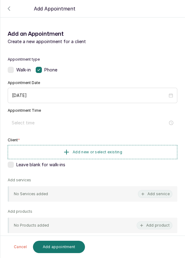
scroll to position [50, 0]
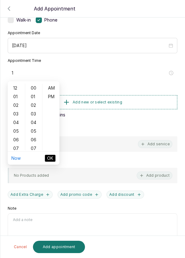
click at [15, 101] on div "02" at bounding box center [16, 105] width 15 height 9
click at [18, 108] on div "04" at bounding box center [16, 105] width 15 height 9
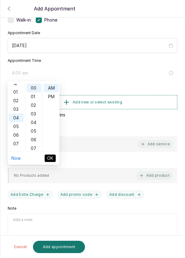
scroll to position [0, 0]
click at [14, 97] on div "01" at bounding box center [16, 97] width 15 height 9
click at [56, 101] on div "PM" at bounding box center [51, 97] width 15 height 9
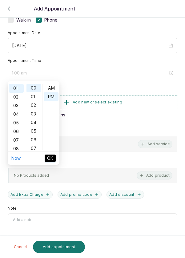
type input "1:00 pm"
click at [52, 160] on span "OK" at bounding box center [50, 158] width 6 height 7
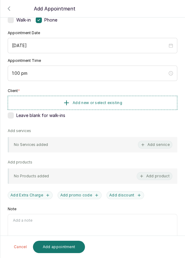
click at [119, 105] on button "Add new or select existing" at bounding box center [93, 103] width 170 height 14
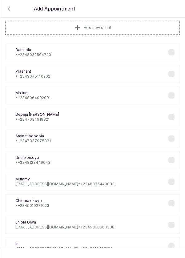
scroll to position [0, 0]
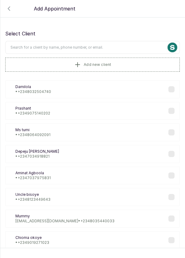
click at [121, 48] on input "text" at bounding box center [92, 47] width 175 height 13
type input "Temitope"
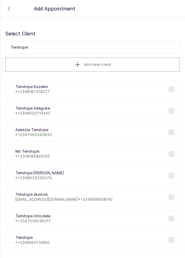
click at [173, 113] on label at bounding box center [172, 111] width 6 height 6
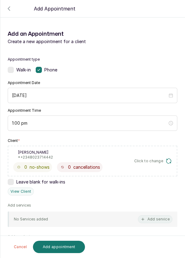
click at [156, 218] on button "Add service" at bounding box center [155, 220] width 35 height 8
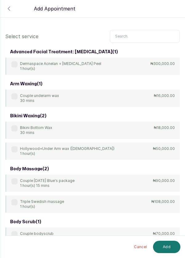
click at [143, 37] on input "text" at bounding box center [145, 36] width 70 height 13
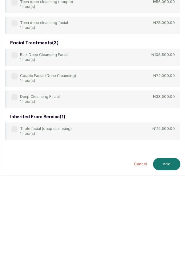
type input "Cleansing"
click at [12, 181] on label at bounding box center [14, 180] width 6 height 6
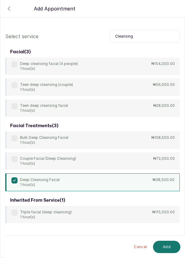
click at [167, 246] on button "Add" at bounding box center [166, 247] width 27 height 12
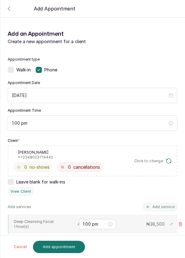
click at [78, 223] on input "text" at bounding box center [78, 224] width 1 height 7
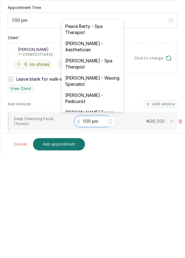
scroll to position [30, 0]
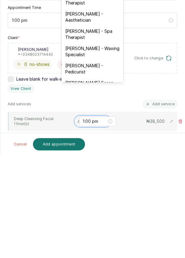
click at [97, 154] on div "[PERSON_NAME] - Waxing Specialist" at bounding box center [93, 154] width 62 height 17
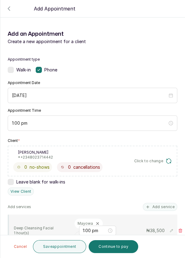
click at [60, 248] on button "Save appointment" at bounding box center [60, 247] width 54 height 13
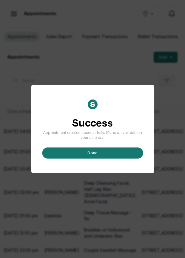
click at [99, 159] on button "done" at bounding box center [92, 153] width 101 height 11
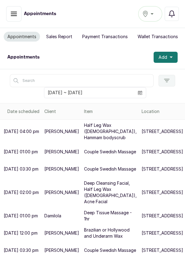
scroll to position [78, 0]
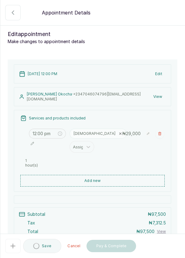
type input "12:00 pm"
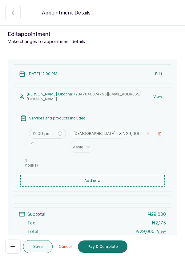
click at [104, 252] on button "Pay & Complete" at bounding box center [103, 247] width 50 height 12
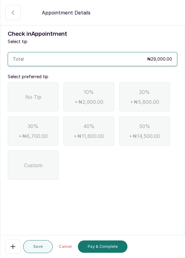
click at [34, 106] on div "No Tip" at bounding box center [33, 96] width 51 height 29
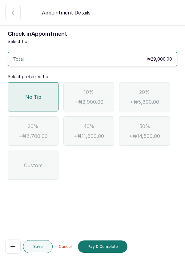
click at [106, 246] on button "Pay & Complete" at bounding box center [103, 247] width 50 height 12
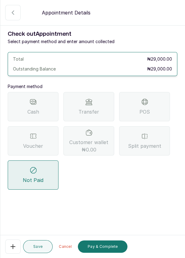
click at [149, 108] on span "POS" at bounding box center [145, 111] width 10 height 7
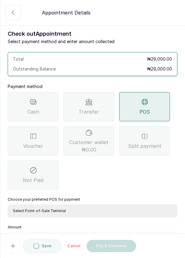
click at [93, 210] on select "Select Point-of-Sale Terminal Pos- Flutterwave Zenith Bank POS - Paga Paga POS …" at bounding box center [93, 211] width 170 height 13
click at [106, 215] on select "Select Point-of-Sale Terminal Pos- Flutterwave Zenith Bank POS - Paga Paga POS …" at bounding box center [93, 211] width 170 height 13
click at [107, 211] on select "Select Point-of-Sale Terminal Pos- Flutterwave Zenith Bank POS - Paga Paga POS …" at bounding box center [93, 211] width 170 height 13
select select "ea021b39-a6bc-4e4d-b5d1-02cb72451b32"
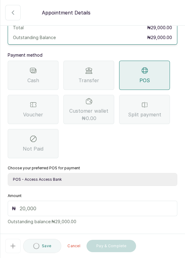
scroll to position [41, 0]
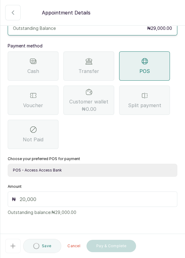
click at [60, 202] on input "text" at bounding box center [97, 199] width 154 height 7
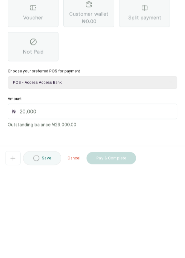
scroll to position [25, 0]
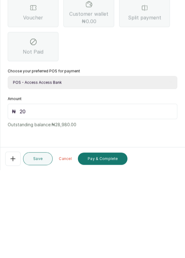
type input "2"
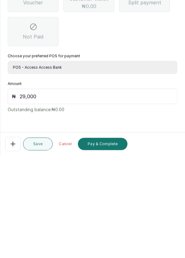
scroll to position [30, 0]
type input "29,000"
click at [100, 251] on button "Pay & Complete" at bounding box center [103, 247] width 50 height 12
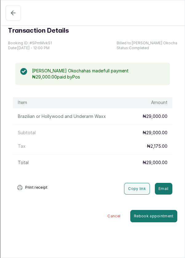
click at [15, 19] on button "Confirmed" at bounding box center [13, 12] width 15 height 15
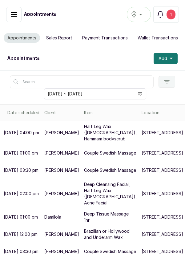
scroll to position [4, 0]
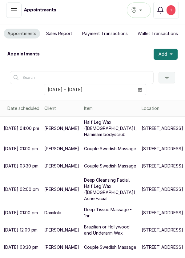
click at [92, 207] on p "Deep Tissue Massage - 1hr" at bounding box center [110, 213] width 53 height 12
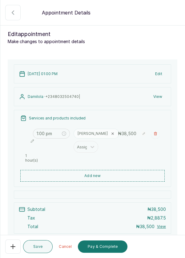
click at [100, 253] on button "Pay & Complete" at bounding box center [103, 247] width 50 height 12
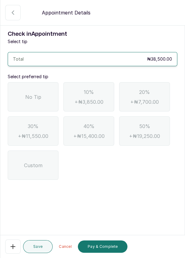
click at [42, 99] on div "No Tip" at bounding box center [33, 96] width 51 height 29
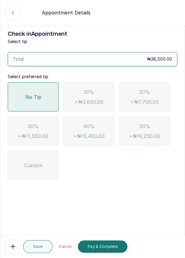
click at [98, 253] on button "Pay & Complete" at bounding box center [103, 247] width 50 height 12
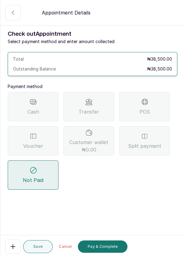
click at [146, 109] on span "POS" at bounding box center [145, 111] width 10 height 7
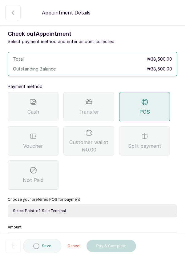
click at [107, 210] on select "Select Point-of-Sale Terminal Pos- Flutterwave Zenith Bank POS - Paga Paga POS …" at bounding box center [93, 211] width 170 height 13
select select "ea021b39-a6bc-4e4d-b5d1-02cb72451b32"
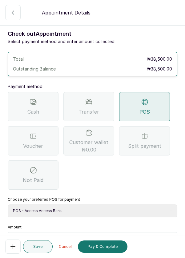
click at [73, 240] on input "text" at bounding box center [97, 240] width 154 height 7
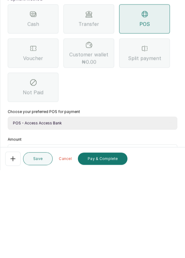
scroll to position [30, 0]
type input "3"
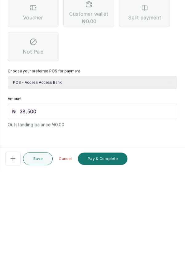
scroll to position [4, 0]
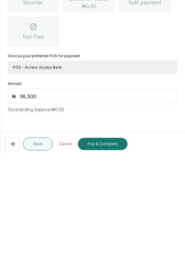
type input "38,500"
click at [106, 247] on button "Pay & Complete" at bounding box center [103, 247] width 50 height 12
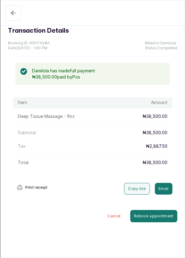
click at [10, 16] on icon "button" at bounding box center [13, 12] width 7 height 7
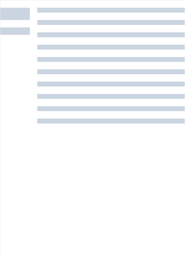
scroll to position [15, 0]
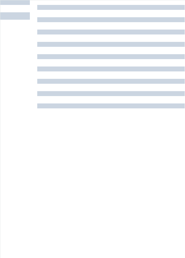
click at [181, 258] on section at bounding box center [92, 129] width 185 height 258
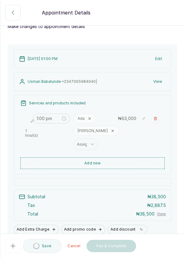
scroll to position [0, 0]
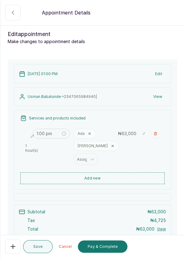
click at [114, 178] on button "Add new" at bounding box center [92, 179] width 145 height 12
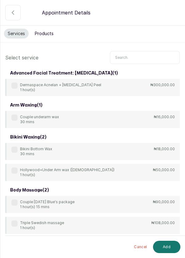
click at [149, 59] on input "text" at bounding box center [145, 57] width 70 height 13
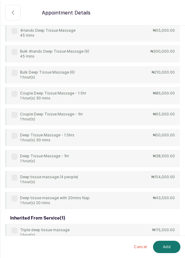
scroll to position [81, 0]
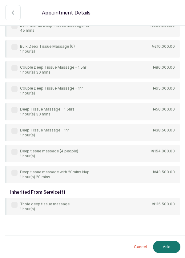
type input "Tissue"
click at [15, 89] on div "4Hands Deep Tissue Massage 45 mins ₦55,000.00 Bulk 4hands Deep Tissue Massage (…" at bounding box center [92, 90] width 175 height 185
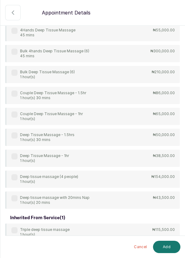
click at [19, 120] on div "Couple Deep Tissue Massage - 1hr 1 hour(s)" at bounding box center [47, 117] width 72 height 10
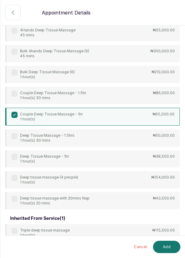
click at [168, 246] on button "Add" at bounding box center [166, 247] width 27 height 12
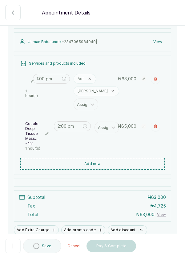
type input "2:00 pm"
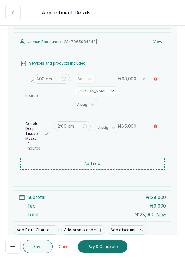
click at [157, 82] on button "button" at bounding box center [155, 79] width 9 height 10
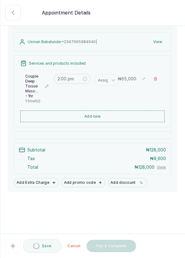
type input "2:00 pm"
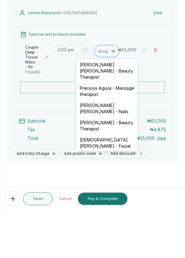
scroll to position [4, 0]
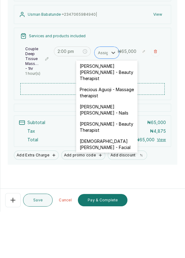
click at [105, 200] on div "[PERSON_NAME] Constant - Massage therapist" at bounding box center [107, 211] width 62 height 23
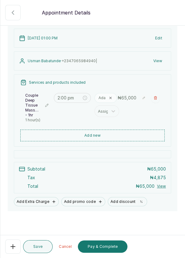
click at [96, 250] on button "Pay & Complete" at bounding box center [103, 247] width 50 height 12
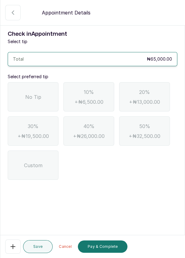
scroll to position [0, 0]
click at [39, 107] on div "No Tip" at bounding box center [33, 96] width 51 height 29
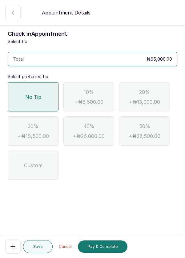
click at [99, 249] on button "Pay & Complete" at bounding box center [103, 247] width 50 height 12
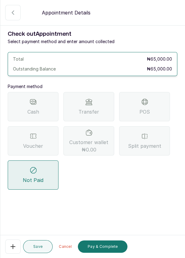
click at [93, 109] on span "Transfer" at bounding box center [89, 111] width 21 height 7
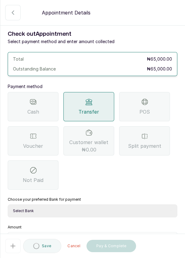
click at [77, 214] on select "Select Bank DERMASPACE ESTHETIC & WELLNESS CENT Sterling Bank DERMASPACEEST/DER…" at bounding box center [93, 211] width 170 height 13
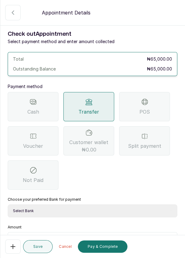
select select "2e74708a-ec72-4623-8678-53c89a685e54"
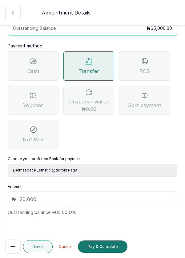
click at [88, 202] on input "text" at bounding box center [97, 199] width 154 height 7
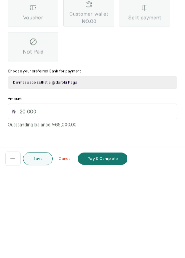
scroll to position [25, 0]
type input "65"
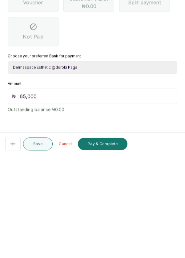
scroll to position [30, 0]
type input "65,000"
click at [102, 250] on button "Pay & Complete" at bounding box center [103, 247] width 50 height 12
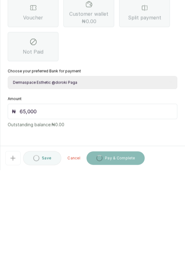
scroll to position [4, 0]
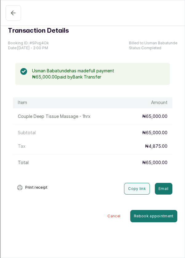
click at [12, 13] on icon "button" at bounding box center [13, 13] width 4 height 4
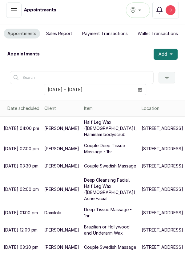
scroll to position [84, 22]
